Goal: Check status: Check status

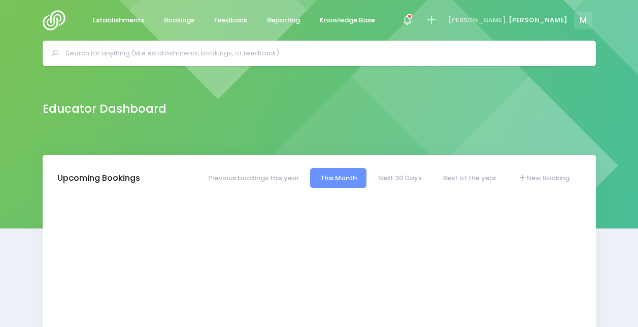
select select "5"
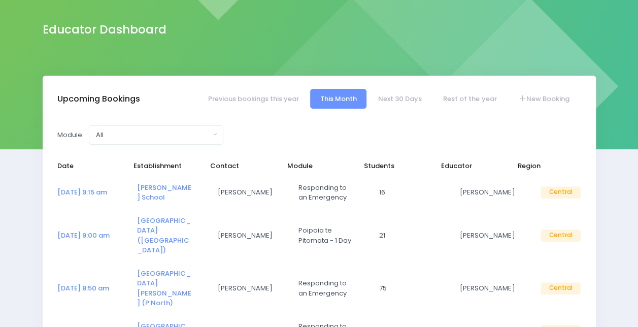
select select "5"
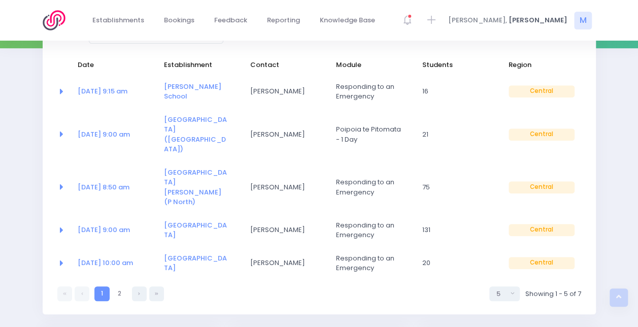
scroll to position [180, 0]
click at [142, 287] on link at bounding box center [139, 294] width 15 height 15
select select "5"
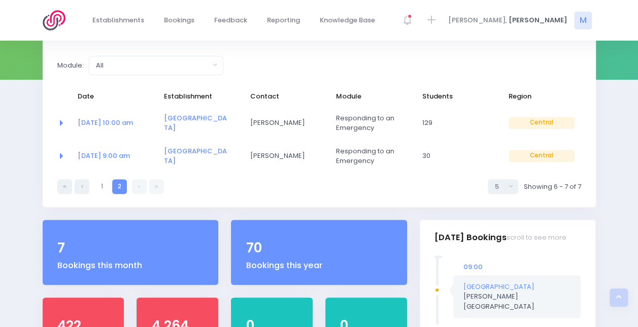
scroll to position [148, 0]
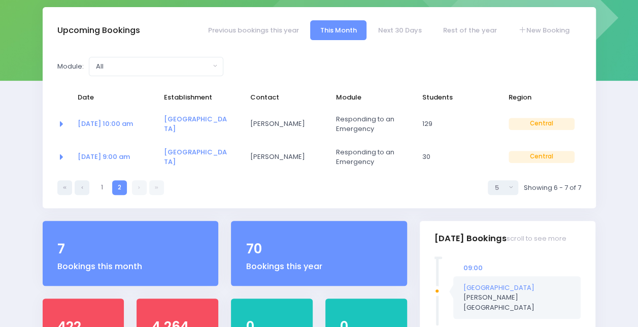
click at [136, 189] on link at bounding box center [139, 187] width 15 height 15
click at [457, 30] on link "Rest of the year" at bounding box center [470, 30] width 73 height 20
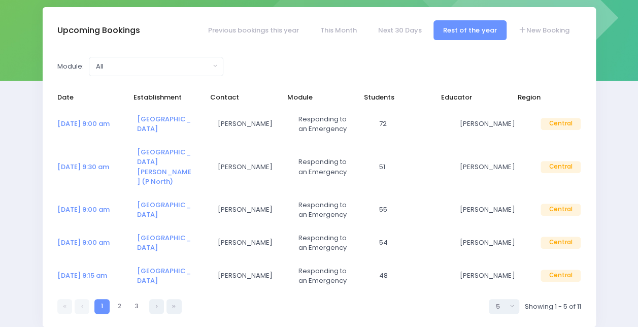
select select "5"
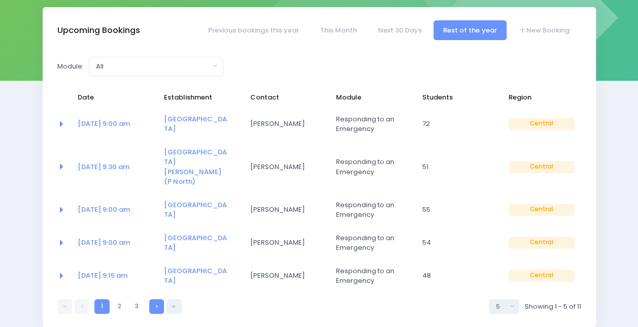
click at [156, 299] on link at bounding box center [156, 306] width 15 height 15
select select "5"
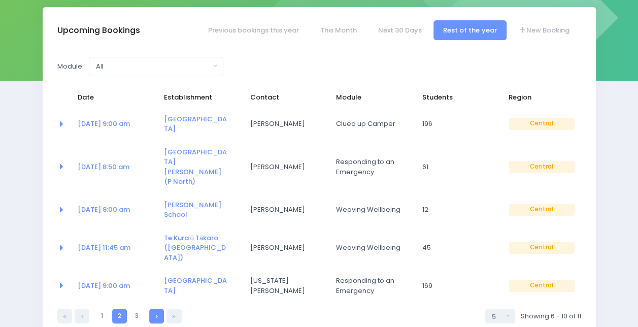
click at [156, 309] on link at bounding box center [156, 316] width 15 height 15
select select "5"
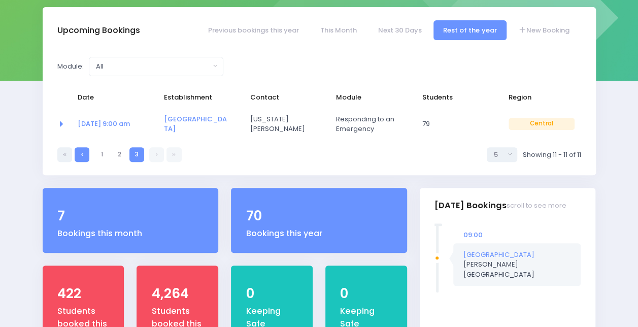
click at [84, 152] on link at bounding box center [82, 154] width 15 height 15
select select "5"
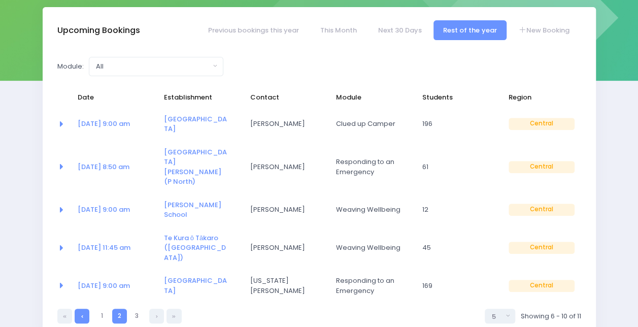
click at [82, 309] on link at bounding box center [82, 316] width 15 height 15
select select "5"
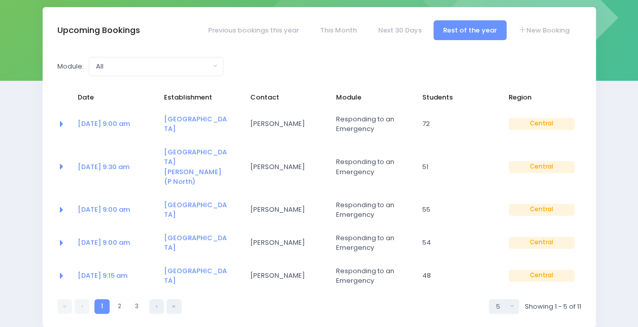
click at [82, 306] on icon at bounding box center [82, 306] width 2 height 0
click at [398, 28] on link "Next 30 Days" at bounding box center [400, 30] width 63 height 20
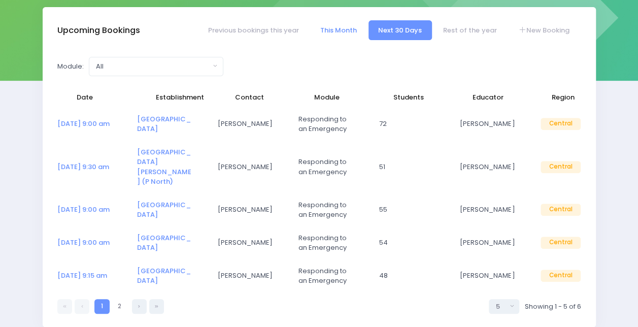
select select "5"
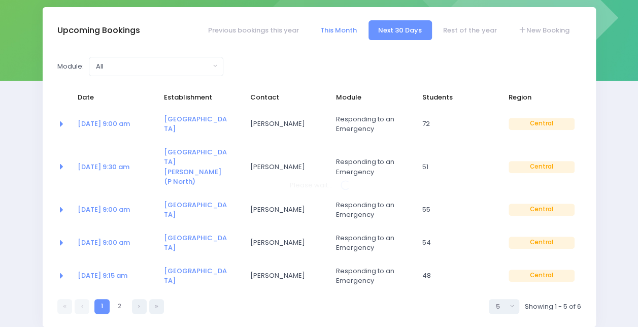
click at [355, 25] on link "This Month" at bounding box center [338, 30] width 56 height 20
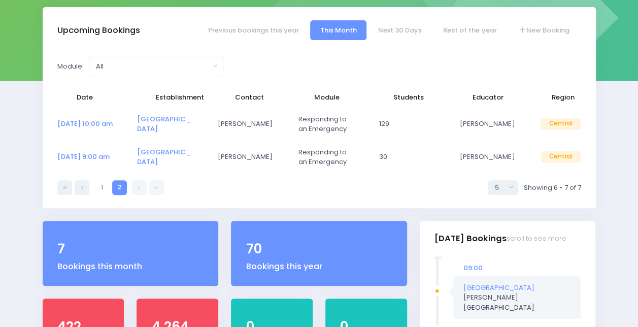
select select "5"
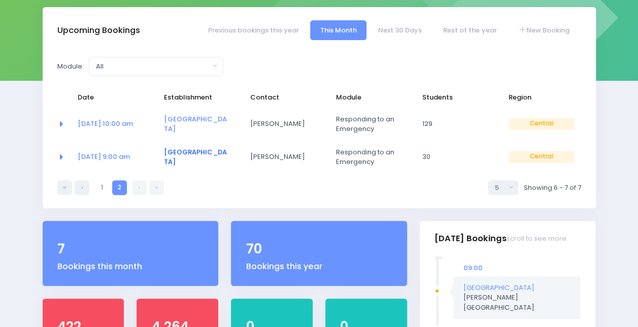
click at [173, 151] on link "[GEOGRAPHIC_DATA]" at bounding box center [195, 157] width 63 height 20
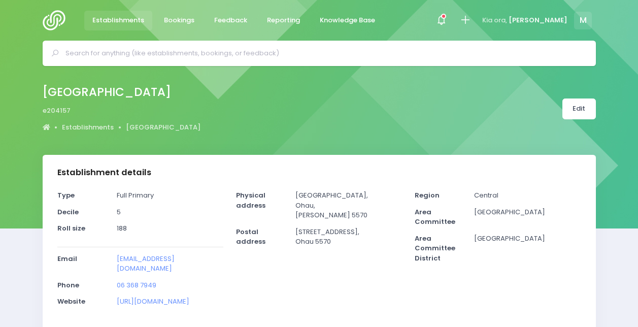
select select "5"
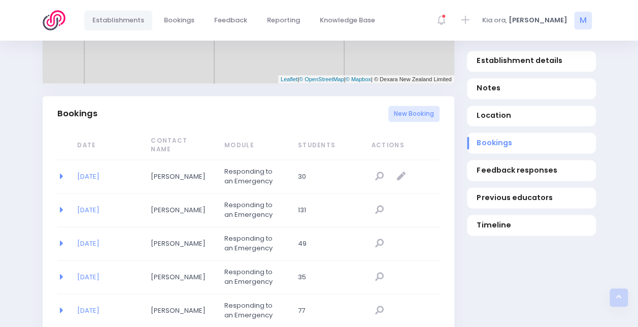
scroll to position [625, 0]
click at [100, 206] on link "[DATE]" at bounding box center [88, 211] width 22 height 10
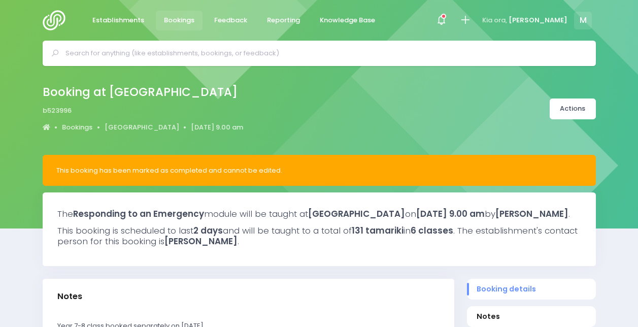
select select "5"
